Goal: Communication & Community: Answer question/provide support

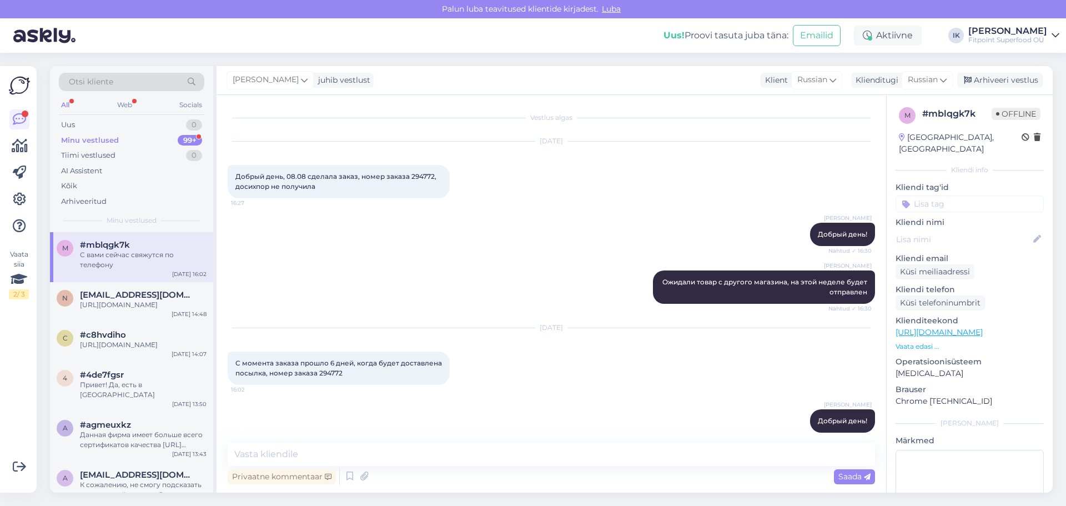
scroll to position [253, 0]
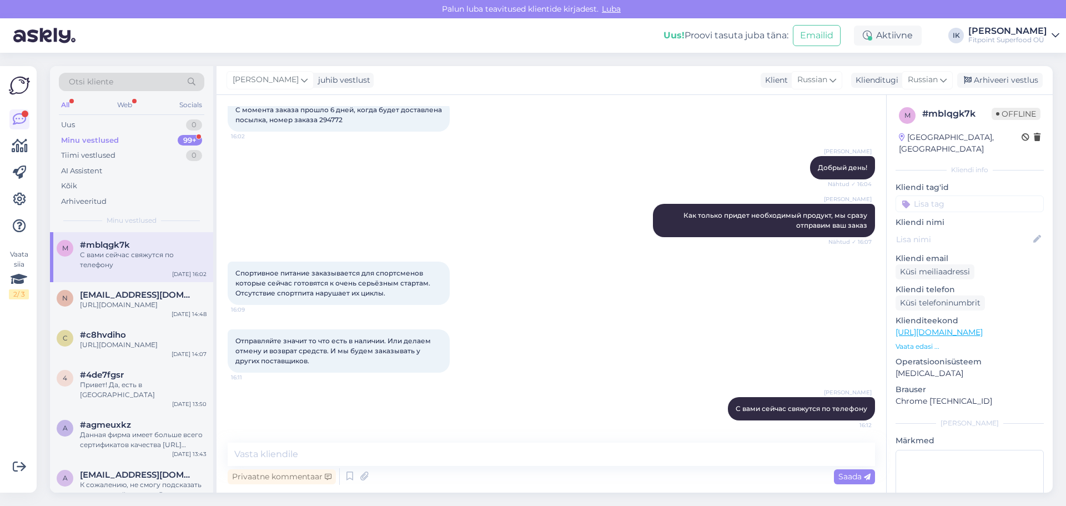
click at [125, 143] on div "Minu vestlused 99+" at bounding box center [132, 141] width 146 height 16
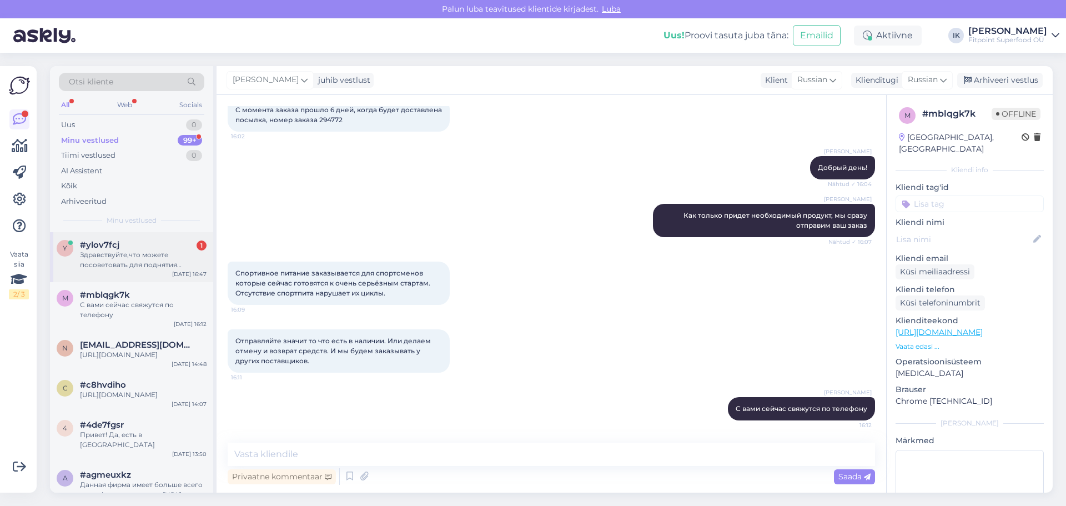
click at [122, 255] on div "Здравствуйте,что можете посоветовать для поднятия потенции?" at bounding box center [143, 260] width 127 height 20
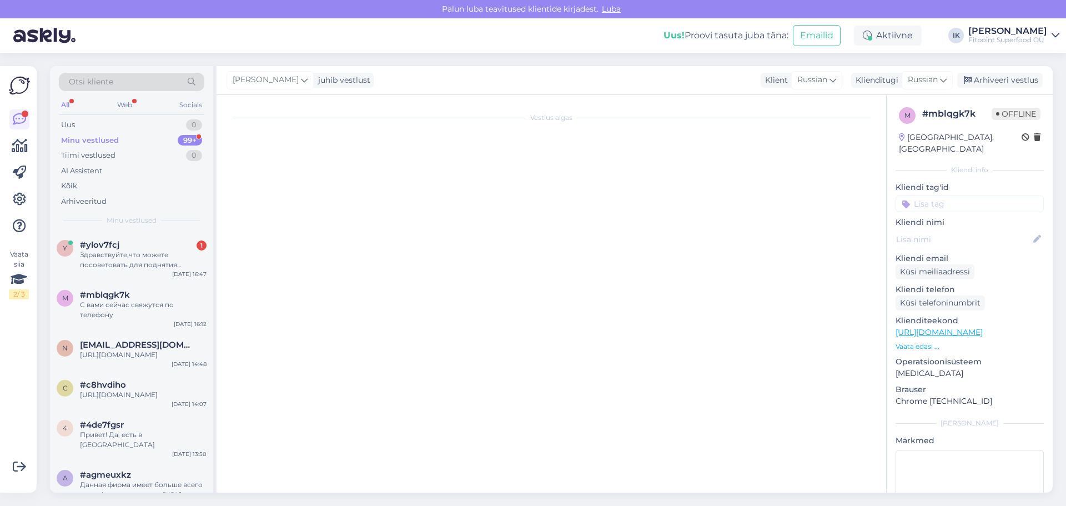
scroll to position [32, 0]
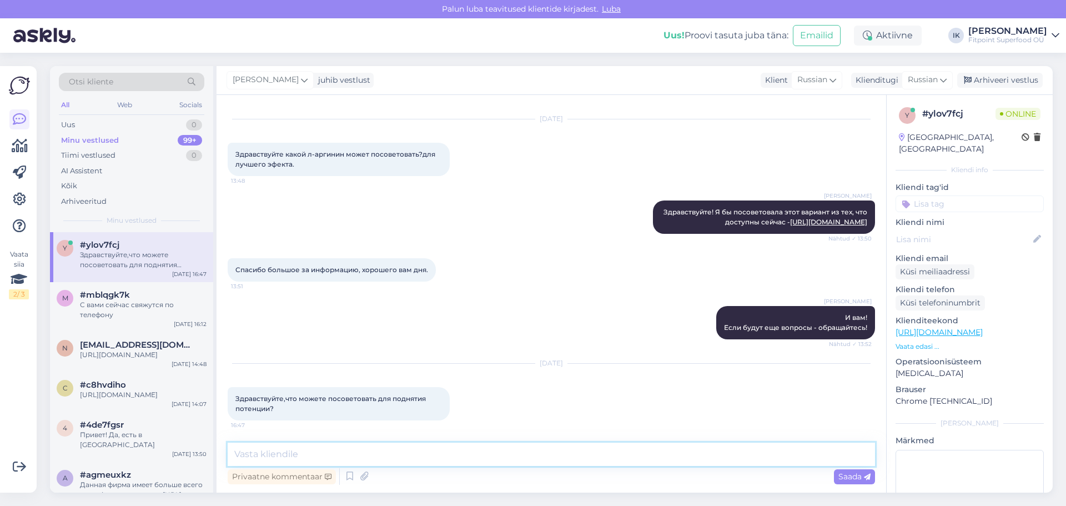
click at [326, 459] on textarea at bounding box center [552, 454] width 648 height 23
drag, startPoint x: 324, startPoint y: 457, endPoint x: 273, endPoint y: 450, distance: 52.2
click at [273, 450] on textarea at bounding box center [552, 454] width 648 height 23
type textarea "Добрый день!"
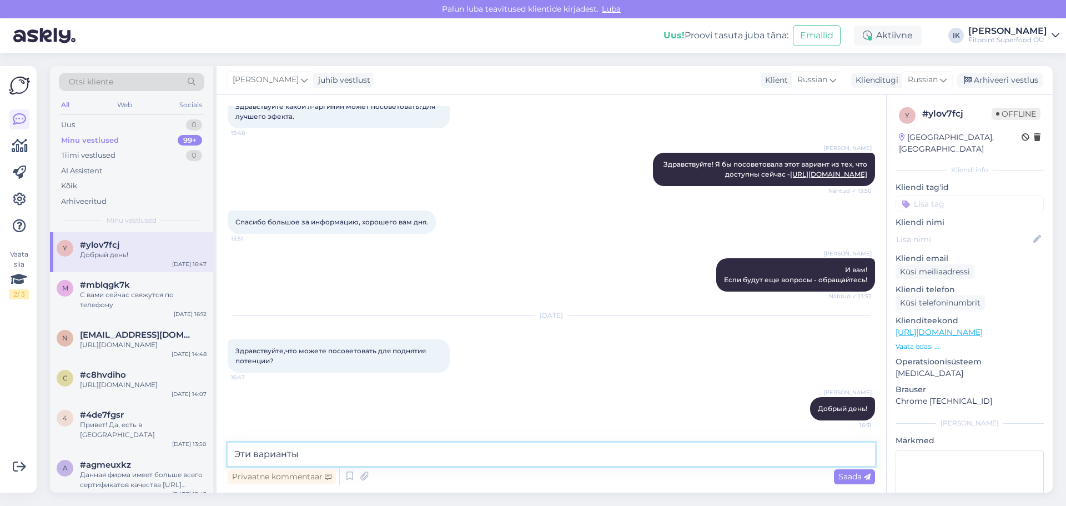
paste textarea "[URL][DOMAIN_NAME]"
type textarea "Эти варианты [URL][DOMAIN_NAME]"
click at [849, 481] on span "Saada" at bounding box center [855, 477] width 32 height 10
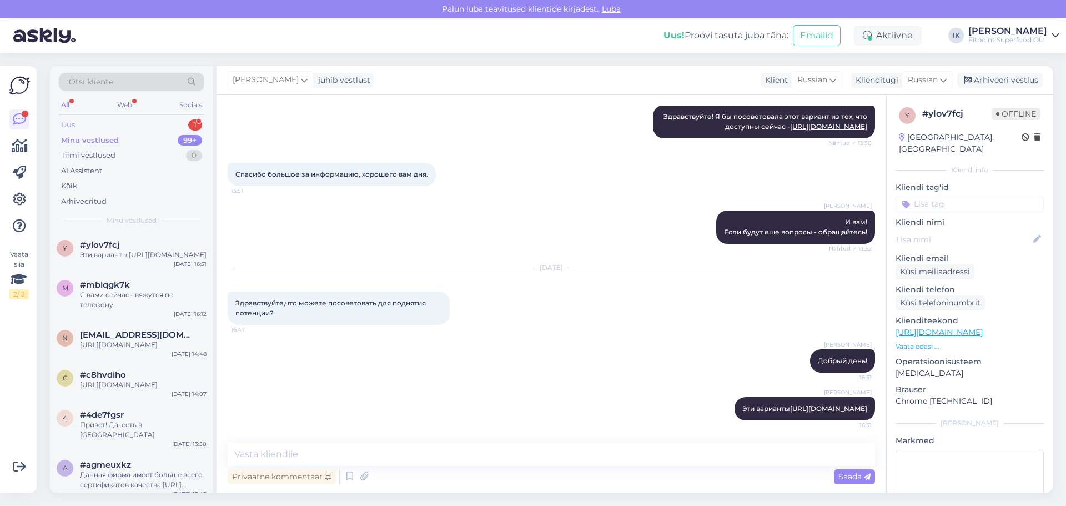
click at [103, 125] on div "Uus 1" at bounding box center [132, 125] width 146 height 16
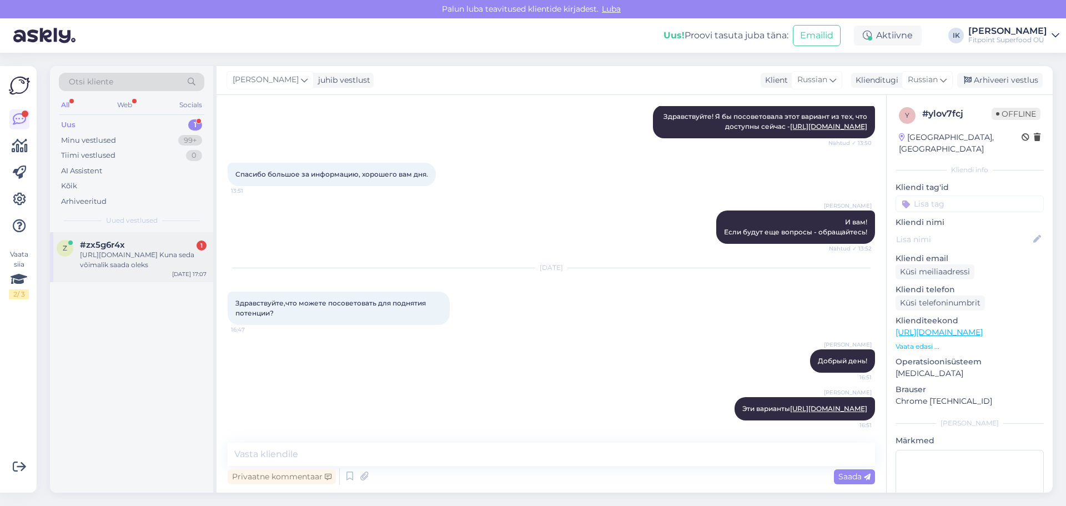
click at [146, 257] on div "[URL][DOMAIN_NAME] Kuna seda võimalik saada oleks" at bounding box center [143, 260] width 127 height 20
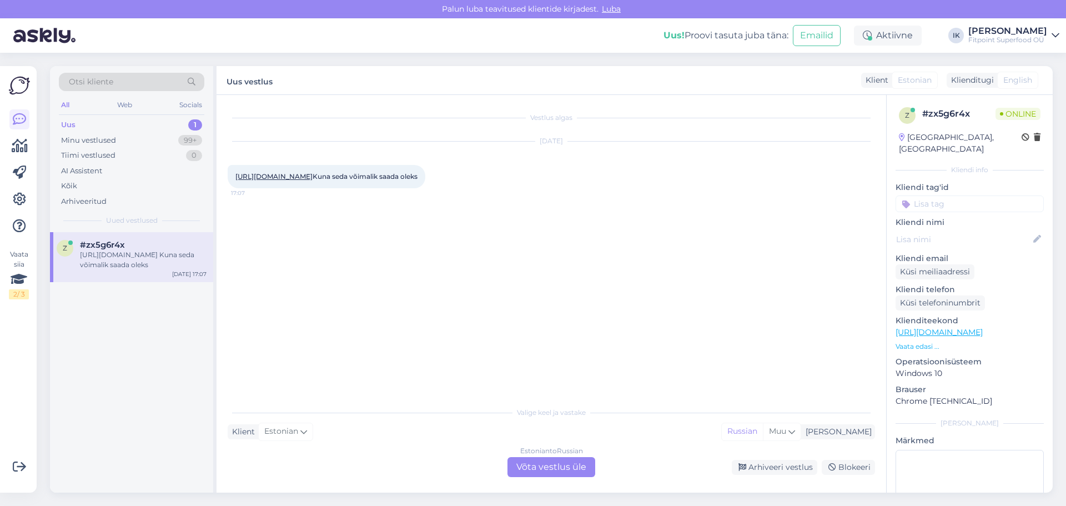
click at [552, 466] on div "Estonian to Russian Võta vestlus üle" at bounding box center [552, 467] width 88 height 20
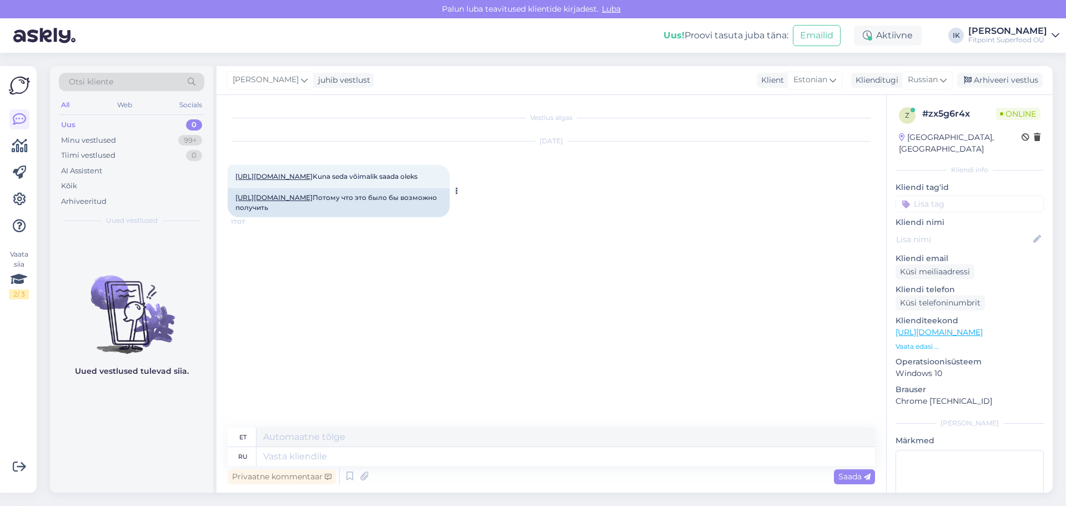
click at [313, 202] on link "[URL][DOMAIN_NAME]" at bounding box center [274, 197] width 77 height 8
click at [315, 455] on textarea at bounding box center [566, 456] width 619 height 19
type textarea "Привет!"
type textarea "Tere!"
type textarea "Не"
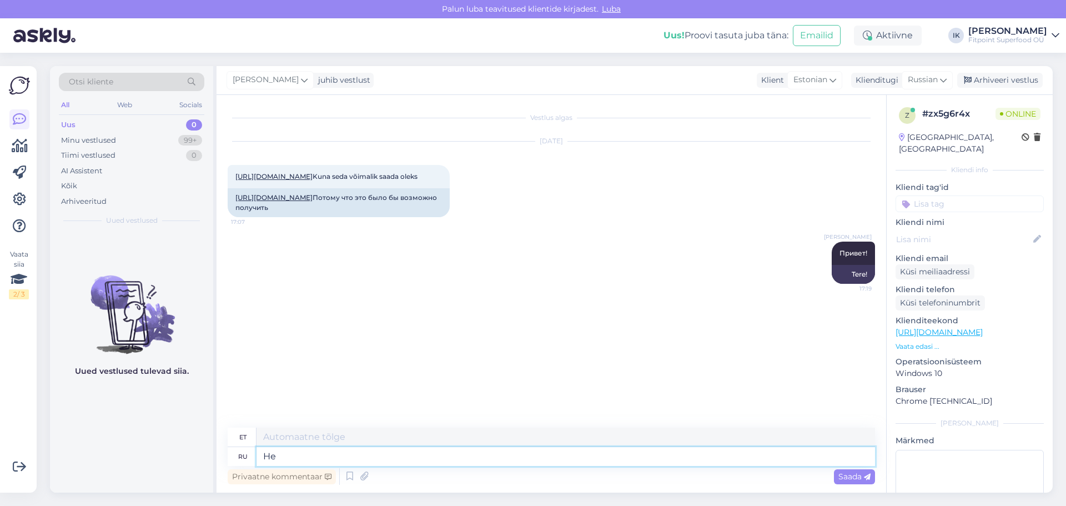
type textarea "Mitte"
type textarea "Не могу"
type textarea "Ma ei saa"
type textarea "Не могу сказать"
type textarea "Ma ei oska öelda"
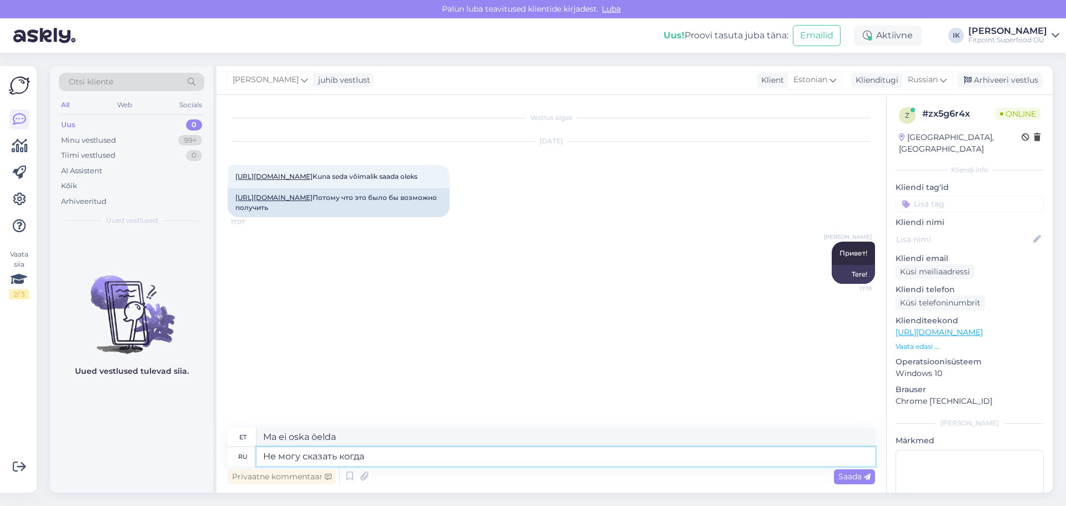
type textarea "Не могу сказать когда"
type textarea "Ma ei oska öelda, millal"
type textarea "Не могу сказать когда будет"
type textarea "Ma ei oska öelda, millal see saab olema"
type textarea "Не могу сказать когда будет,"
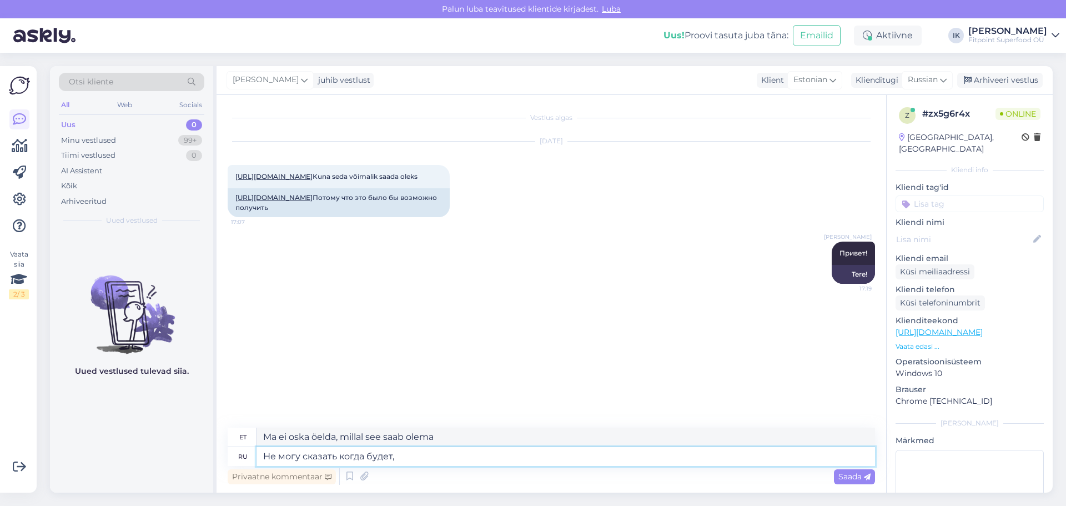
type textarea "Ma ei oska öelda, millal see saab olema,"
type textarea "Не могу сказать когда будет, ожида"
type textarea "Ma ei oska öelda, millal see tuleb, oota."
type textarea "Не могу сказать когда будет, ожидаем"
type textarea "Ma ei oska öelda, millal see juhtub, me ootame."
